Goal: Check status: Check status

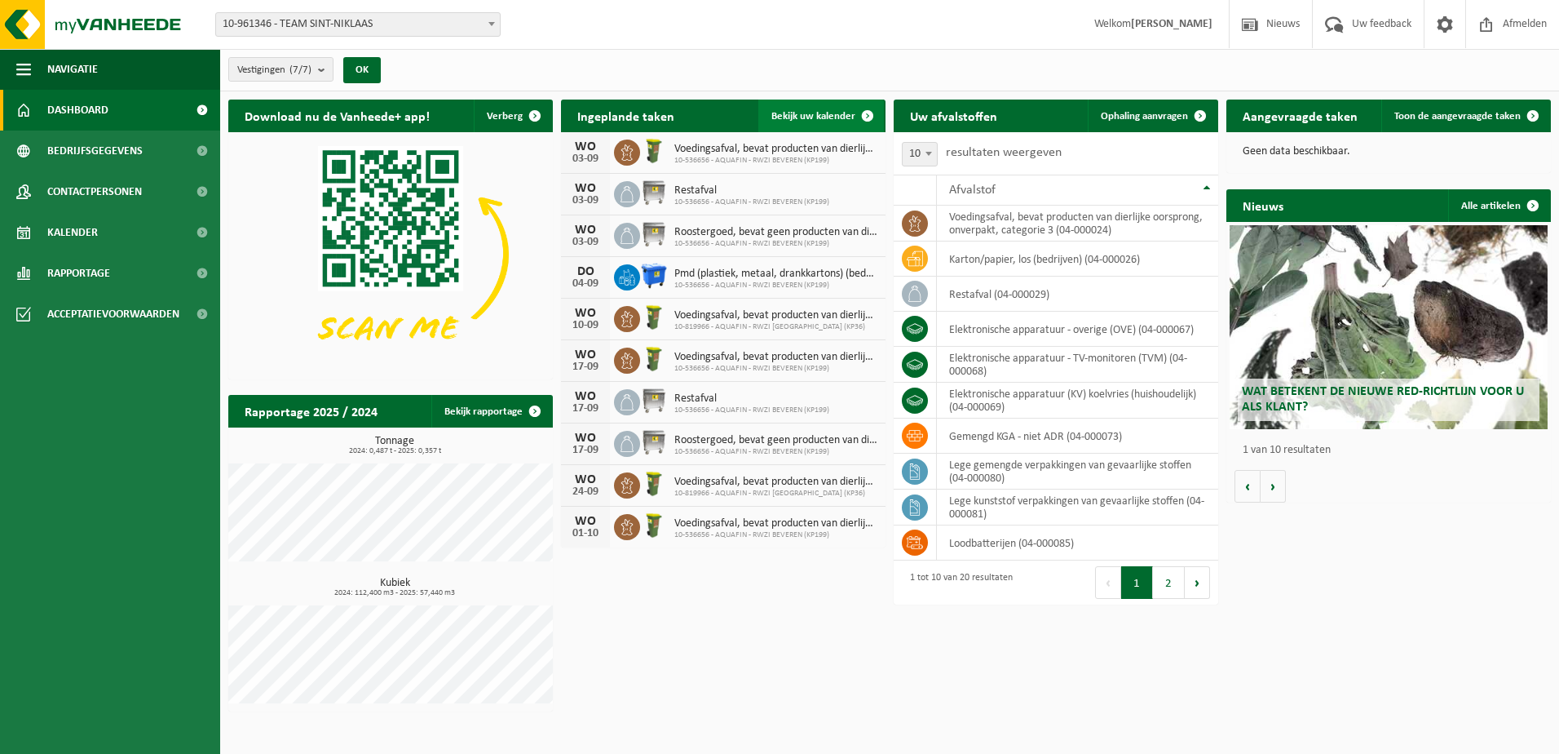
click at [812, 117] on span "Bekijk uw kalender" at bounding box center [814, 116] width 84 height 11
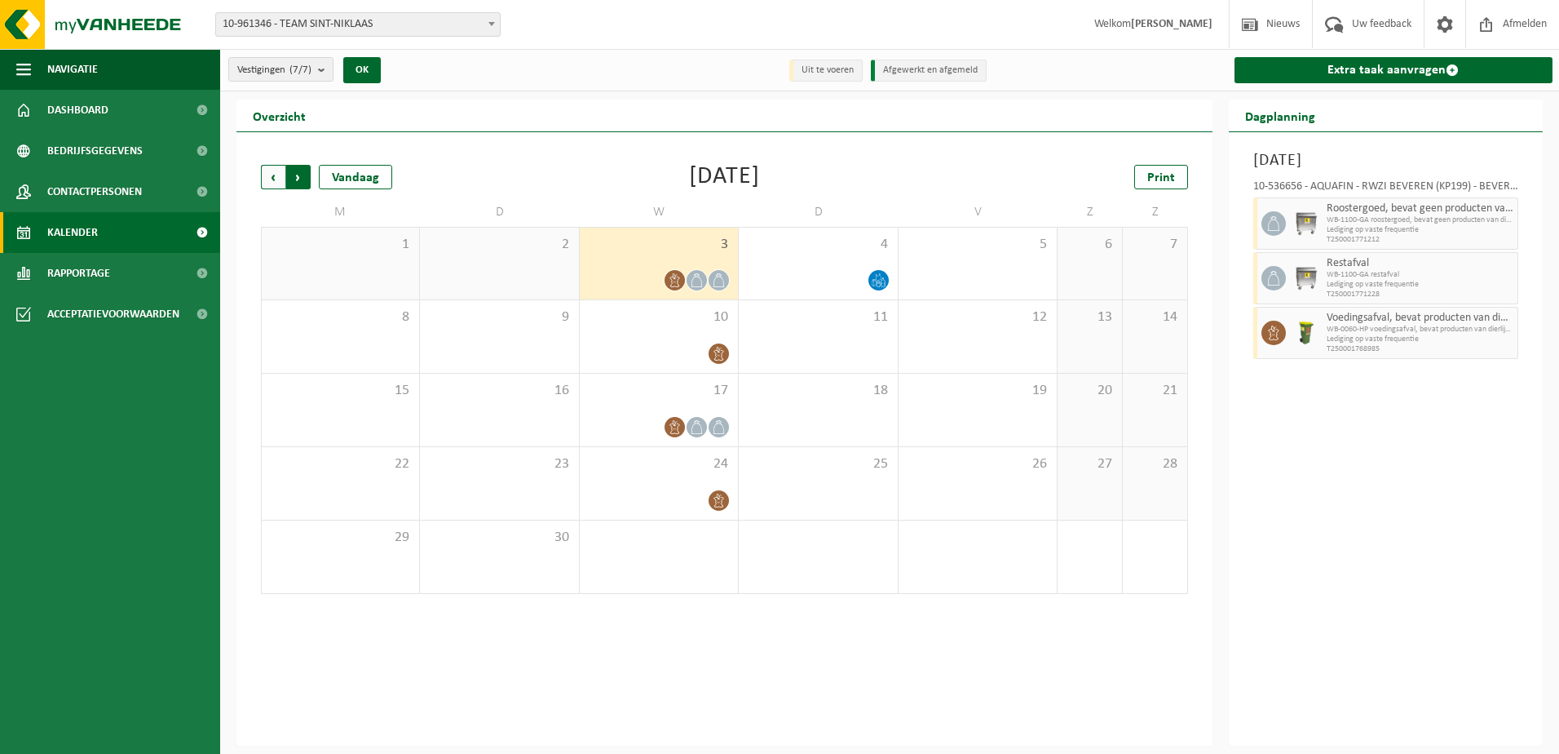
click at [272, 178] on span "Vorige" at bounding box center [273, 177] width 24 height 24
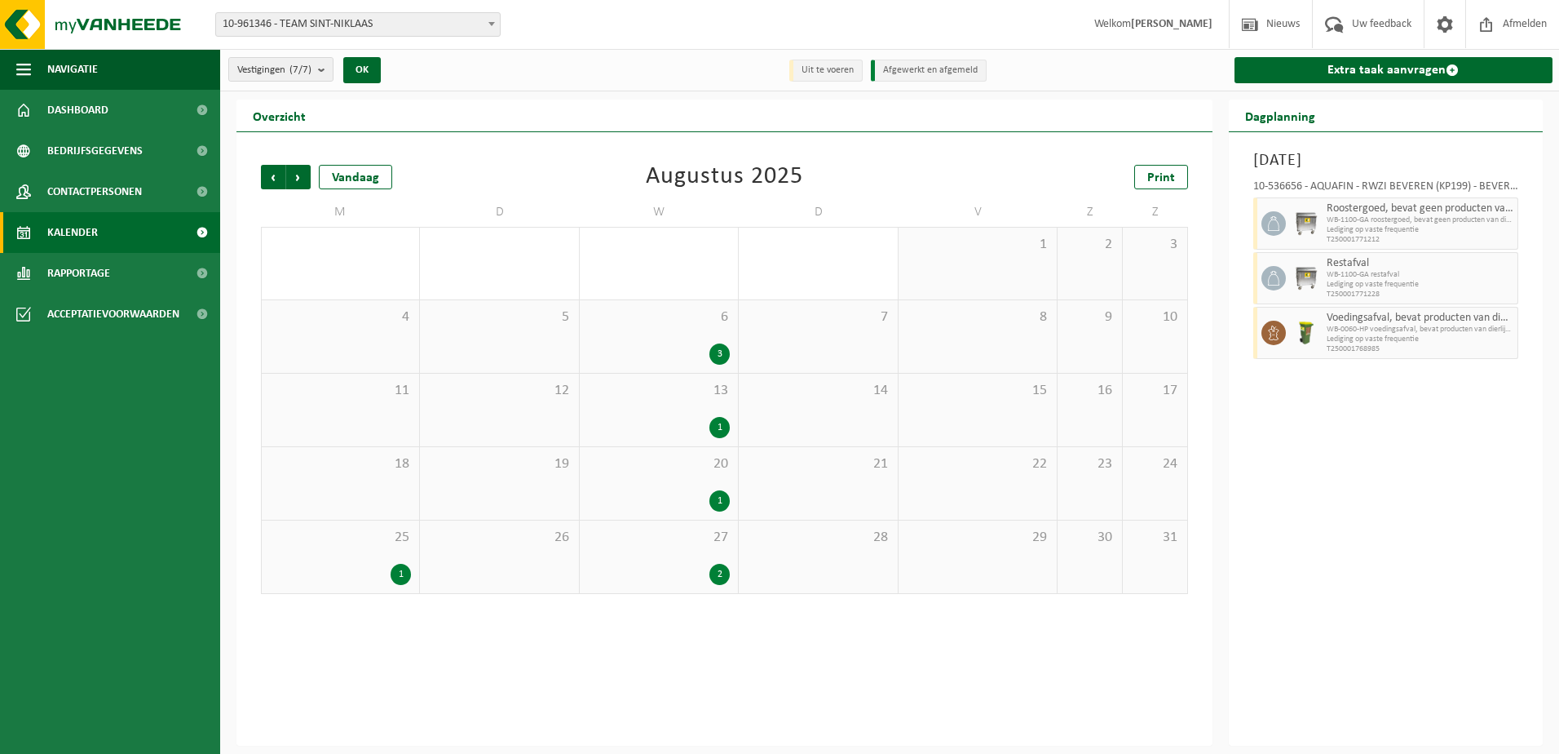
click at [396, 569] on div "1" at bounding box center [401, 574] width 20 height 21
